Goal: Connect with others: Connect with others

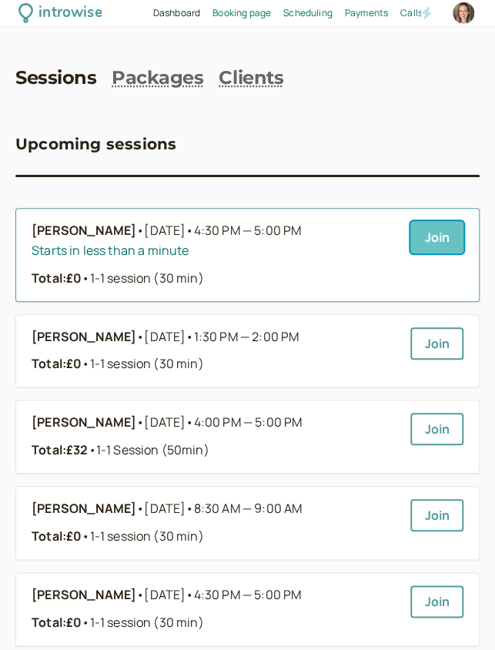
click at [432, 226] on link "Join" at bounding box center [437, 237] width 53 height 32
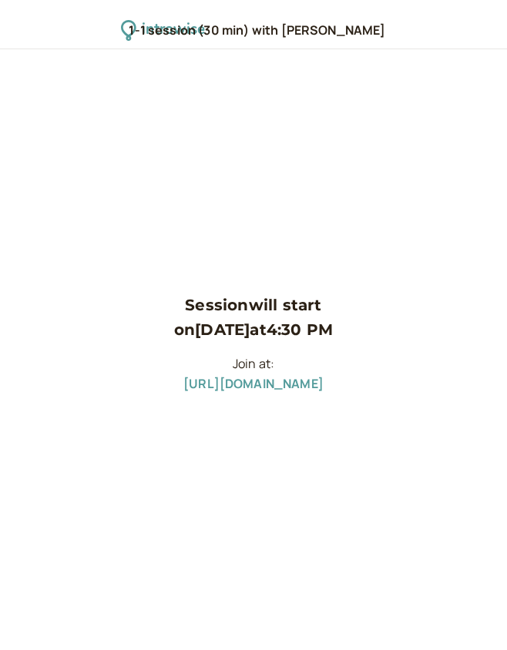
click at [309, 377] on link "[URL][DOMAIN_NAME]" at bounding box center [253, 383] width 140 height 17
